Goal: Find specific page/section: Find specific page/section

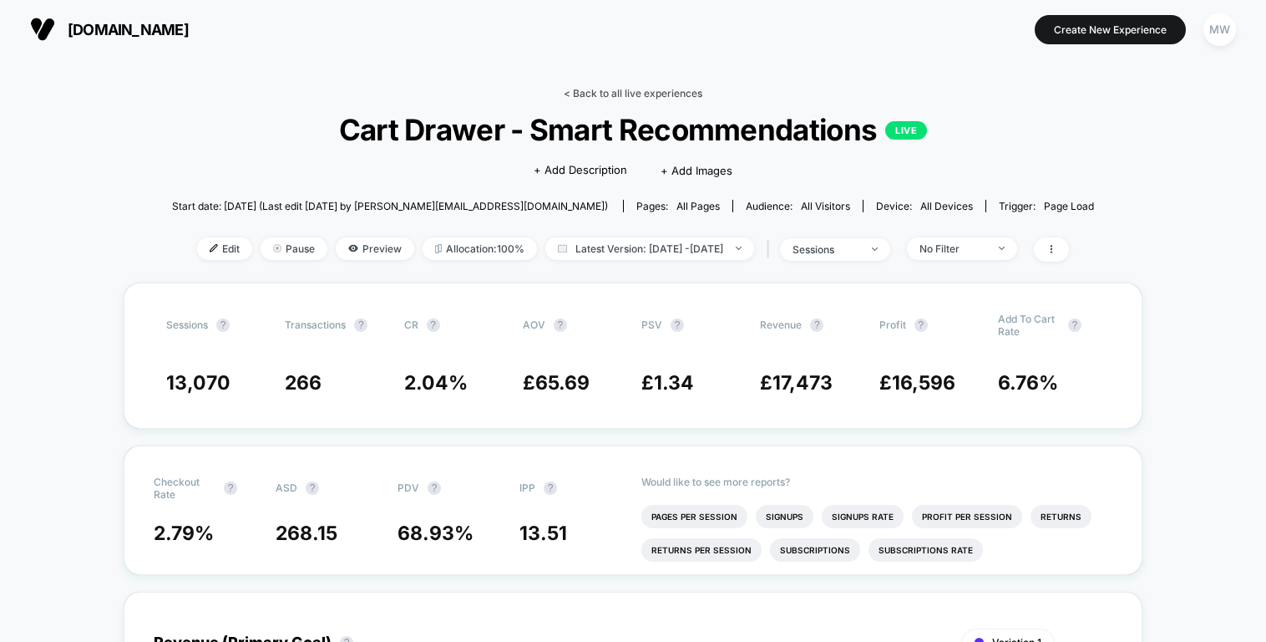
click at [586, 93] on link "< Back to all live experiences" at bounding box center [633, 93] width 139 height 13
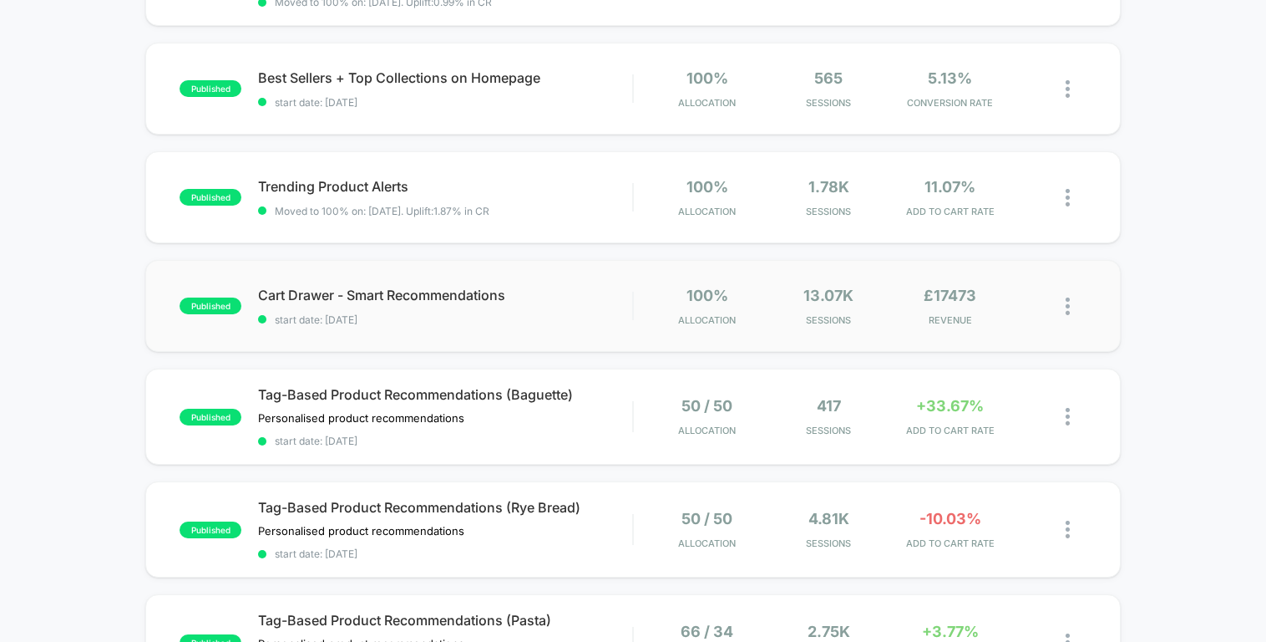
scroll to position [308, 0]
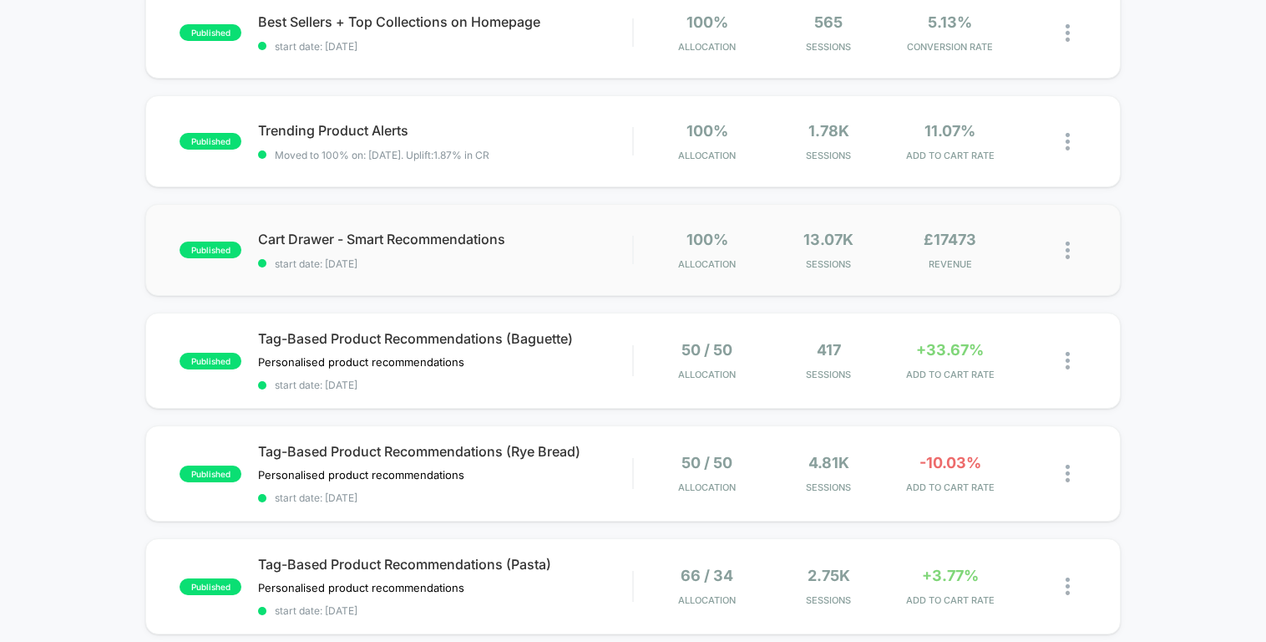
click at [424, 258] on span "start date: [DATE]" at bounding box center [445, 263] width 374 height 13
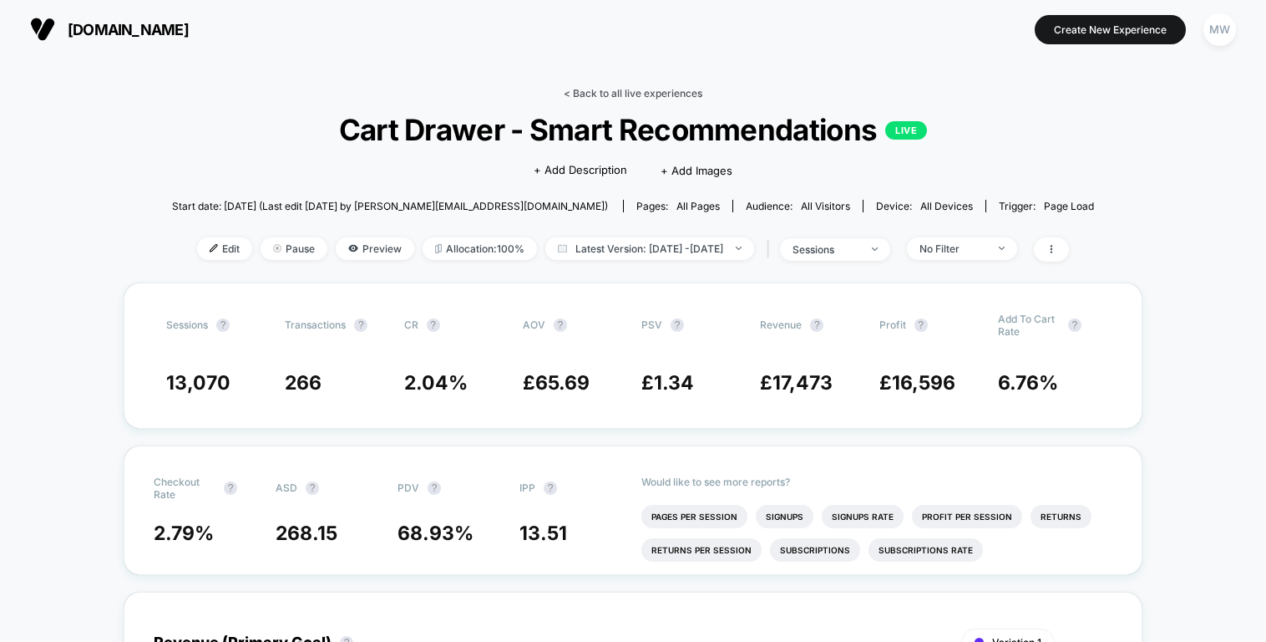
click at [584, 92] on link "< Back to all live experiences" at bounding box center [633, 93] width 139 height 13
